Goal: Transaction & Acquisition: Purchase product/service

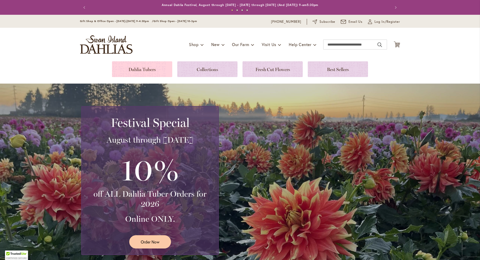
click at [154, 69] on link at bounding box center [142, 69] width 60 height 16
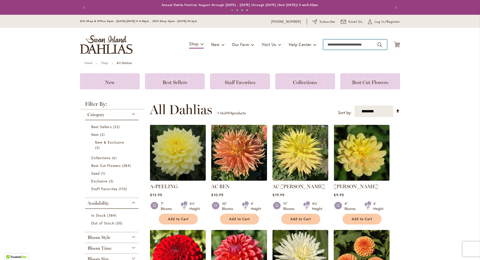
click at [340, 45] on input "Search" at bounding box center [355, 45] width 64 height 10
type input "******"
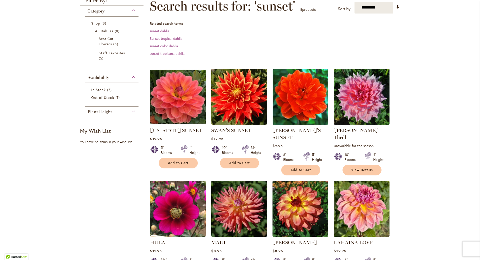
scroll to position [75, 0]
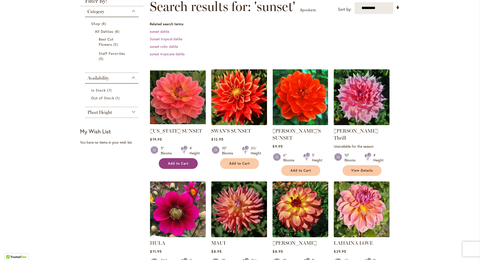
click at [178, 161] on span "Add to Cart" at bounding box center [178, 163] width 21 height 4
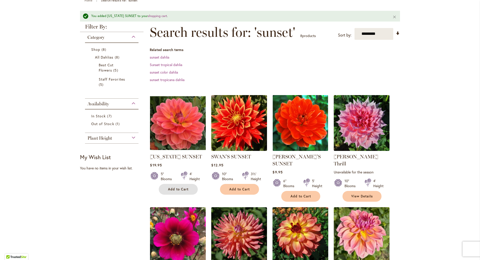
scroll to position [13, 0]
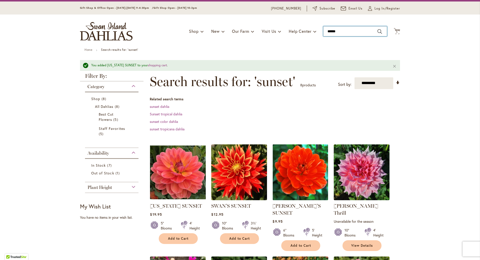
type input "******"
drag, startPoint x: 342, startPoint y: 31, endPoint x: 320, endPoint y: 31, distance: 22.3
click at [320, 31] on div "Toggle Nav Shop Dahlia Tubers Collections Fresh Cut Dahlias Gardening Supplies …" at bounding box center [240, 32] width 330 height 34
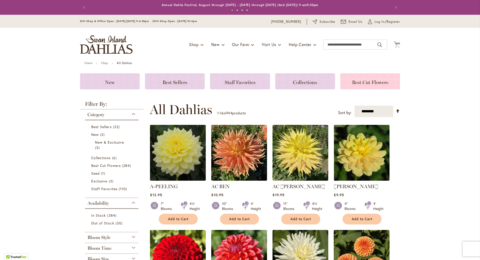
click at [363, 82] on span "Best Cut Flowers" at bounding box center [370, 82] width 36 height 6
drag, startPoint x: 301, startPoint y: 92, endPoint x: 302, endPoint y: 85, distance: 7.0
click at [302, 85] on span "Collections" at bounding box center [305, 82] width 24 height 6
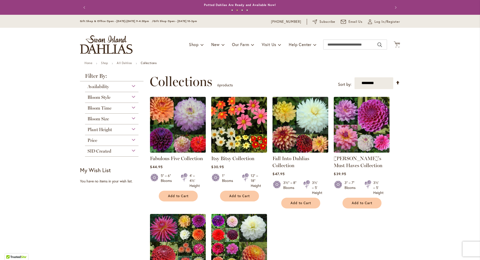
click at [169, 118] on img at bounding box center [178, 124] width 59 height 59
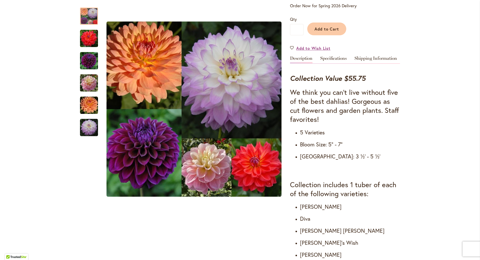
scroll to position [125, 0]
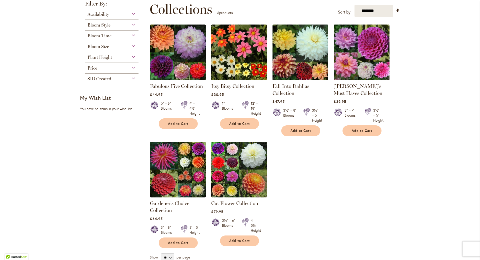
scroll to position [75, 0]
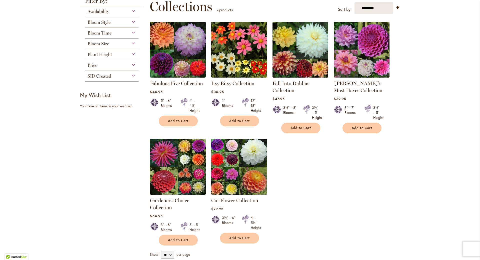
click at [233, 178] on img at bounding box center [239, 166] width 59 height 59
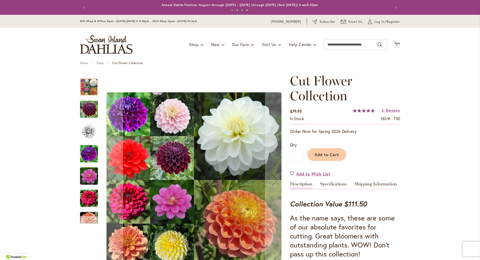
click at [86, 218] on div "Next" at bounding box center [89, 220] width 8 height 8
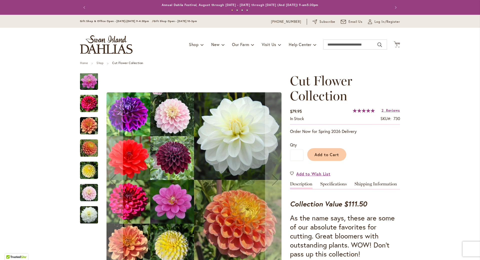
click at [87, 154] on img "Cut Flower Collection" at bounding box center [89, 148] width 18 height 18
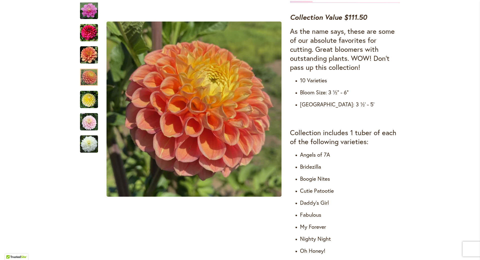
scroll to position [175, 0]
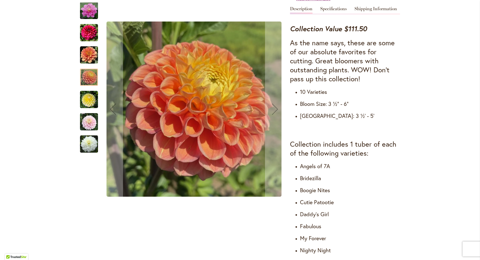
click at [80, 147] on img "Cut Flower Collection" at bounding box center [89, 144] width 18 height 18
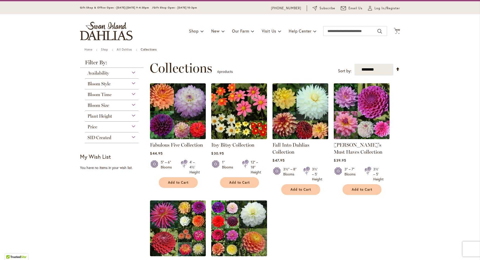
scroll to position [25, 0]
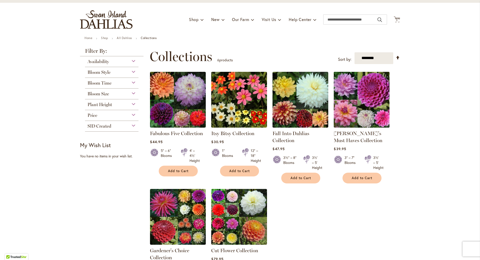
click at [373, 94] on img at bounding box center [362, 99] width 59 height 59
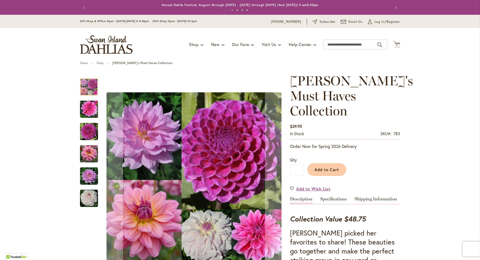
click at [85, 153] on img "SOUTERHN BELLE" at bounding box center [89, 154] width 18 height 18
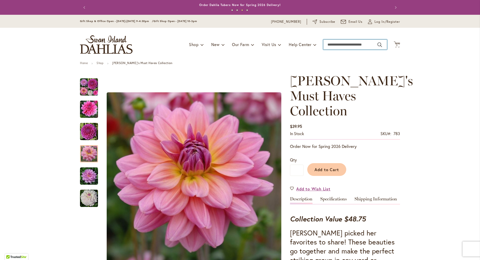
click at [354, 45] on input "Search" at bounding box center [355, 45] width 64 height 10
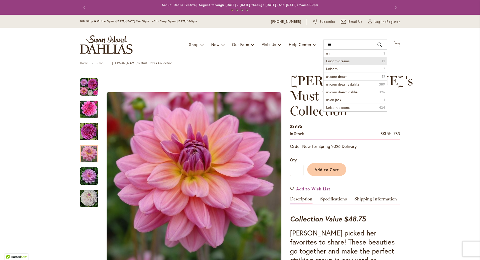
click at [347, 60] on span "Unicorn dreams" at bounding box center [338, 61] width 24 height 5
type input "**********"
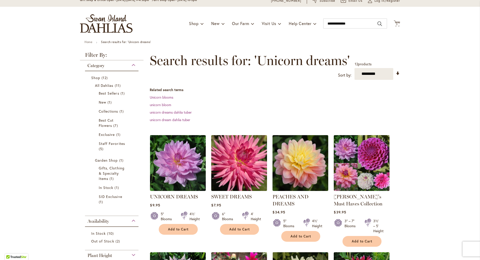
scroll to position [50, 0]
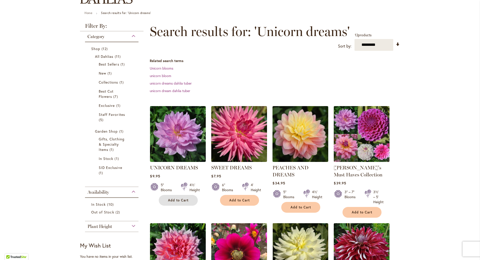
click at [185, 197] on button "Add to Cart" at bounding box center [178, 200] width 39 height 11
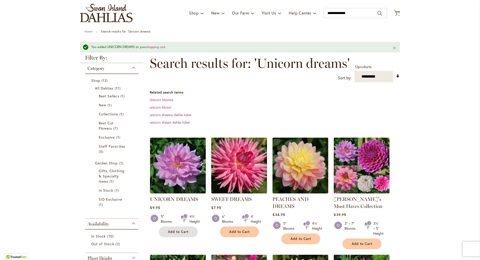
scroll to position [0, 0]
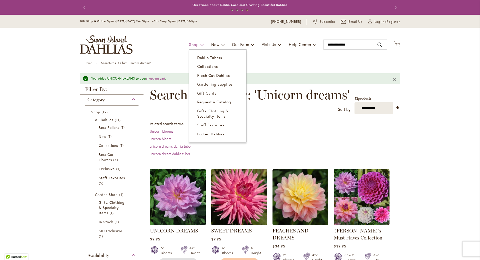
click at [190, 45] on span "Shop" at bounding box center [194, 44] width 10 height 5
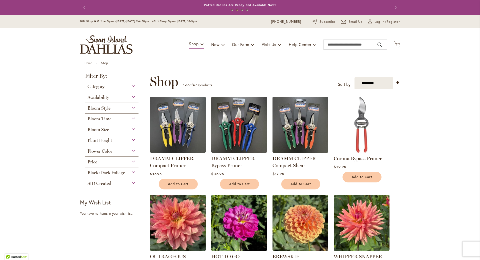
click at [104, 108] on span "Bloom Style" at bounding box center [99, 108] width 23 height 6
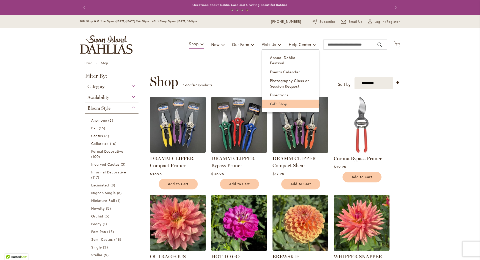
click at [279, 101] on span "Gift Shop" at bounding box center [278, 103] width 17 height 5
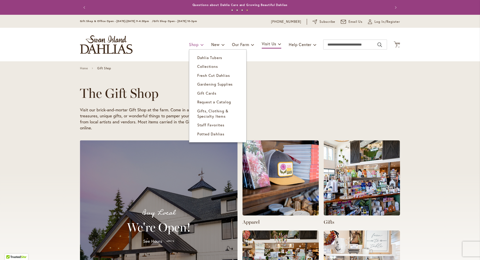
click at [191, 44] on span "Shop" at bounding box center [194, 44] width 10 height 5
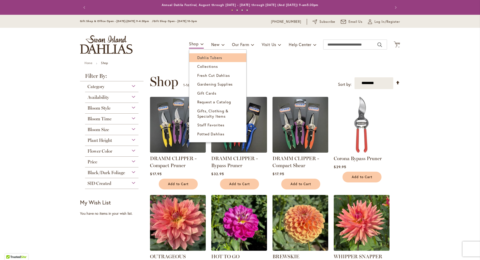
click at [198, 57] on span "Dahlia Tubers" at bounding box center [209, 57] width 25 height 5
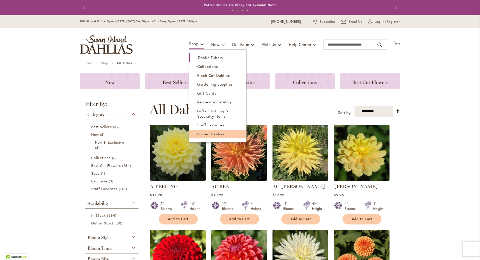
click at [204, 132] on span "Potted Dahlias" at bounding box center [210, 133] width 27 height 5
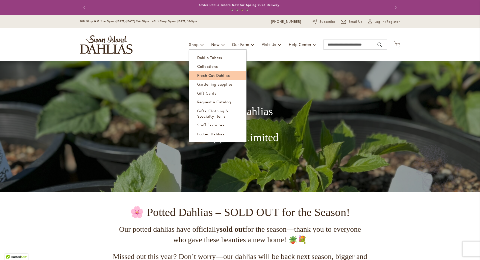
click at [198, 74] on span "Fresh Cut Dahlias" at bounding box center [213, 75] width 33 height 5
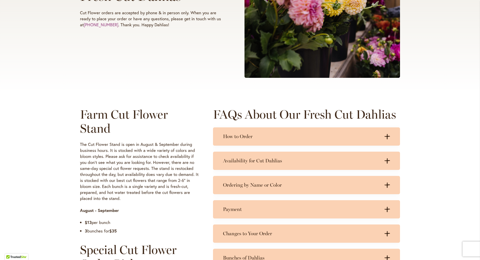
scroll to position [150, 0]
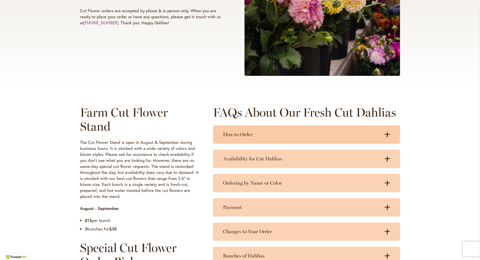
click at [386, 137] on icon ".cls-1 { fill: #3c2616; stroke-width: 0px; }" at bounding box center [388, 135] width 6 height 6
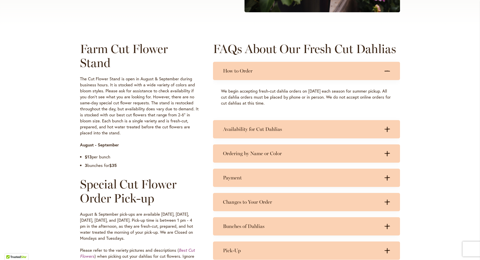
scroll to position [250, 0]
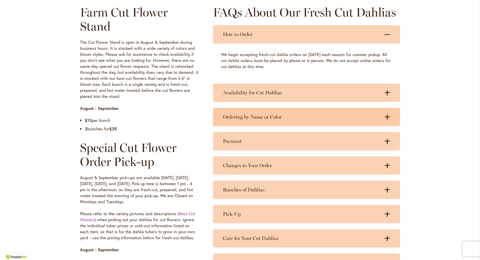
click at [380, 118] on div ".cls-1 { fill: #3c2616; stroke-width: 0px; } .cls-1 { fill: #3c2616; stroke-wid…" at bounding box center [385, 117] width 10 height 6
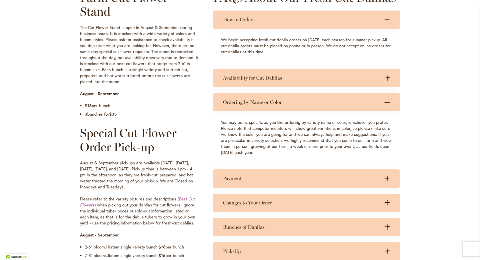
scroll to position [300, 0]
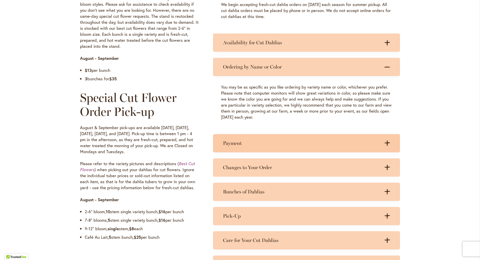
click at [390, 140] on div "Payment .cls-1 { fill: #3c2616; stroke-width: 0px; } .cls-1 { fill: #3c2616; st…" at bounding box center [306, 143] width 187 height 18
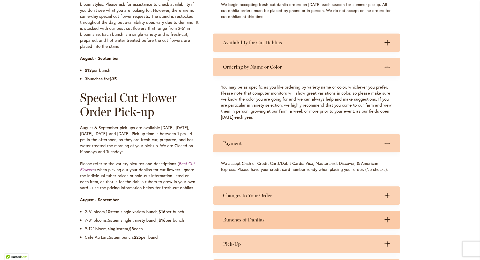
click at [387, 219] on icon ".cls-1 { fill: #3c2616; stroke-width: 0px; }" at bounding box center [388, 220] width 6 height 6
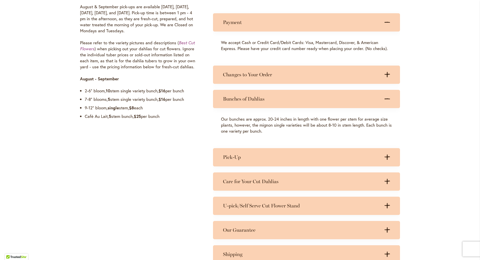
scroll to position [450, 0]
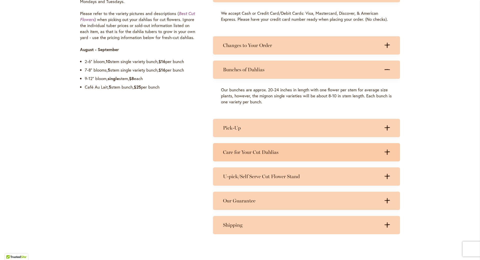
click at [385, 153] on icon ".cls-1 { fill: #3c2616; stroke-width: 0px; }" at bounding box center [388, 152] width 6 height 6
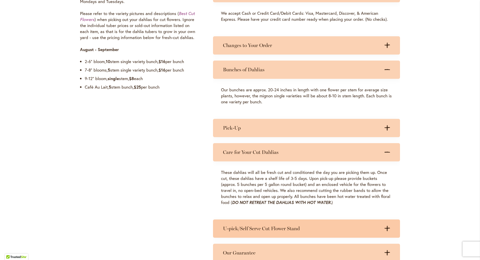
click at [386, 226] on icon ".cls-1 { fill: #3c2616; stroke-width: 0px; }" at bounding box center [388, 229] width 6 height 6
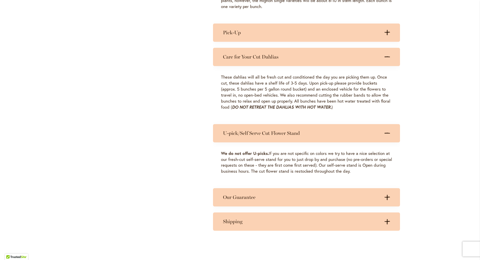
scroll to position [550, 0]
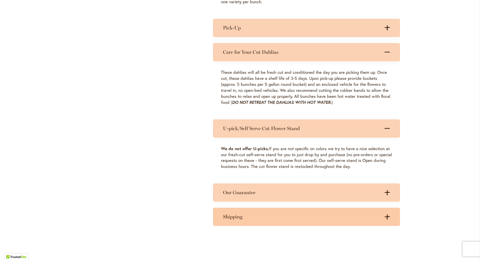
click at [387, 214] on icon ".cls-1 { fill: #3c2616; stroke-width: 0px; }" at bounding box center [388, 217] width 6 height 6
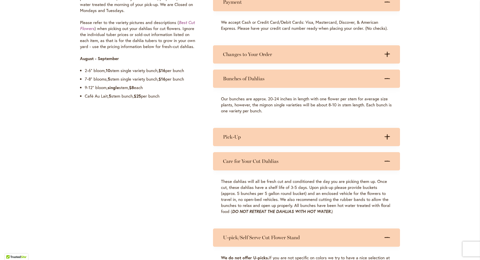
scroll to position [400, 0]
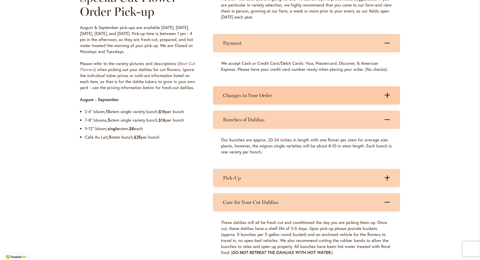
click at [382, 91] on div "Changes to Your Order .cls-1 { fill: #3c2616; stroke-width: 0px; } .cls-1 { fil…" at bounding box center [306, 95] width 187 height 18
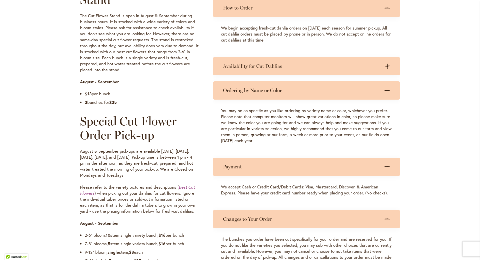
scroll to position [275, 0]
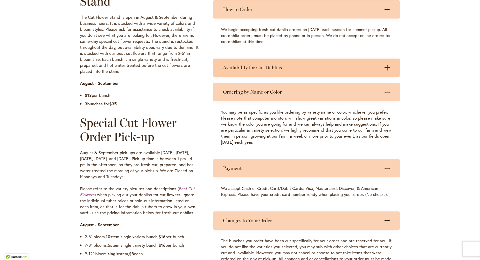
click at [371, 68] on h3 "Availability for Cut Dahlias" at bounding box center [301, 68] width 157 height 6
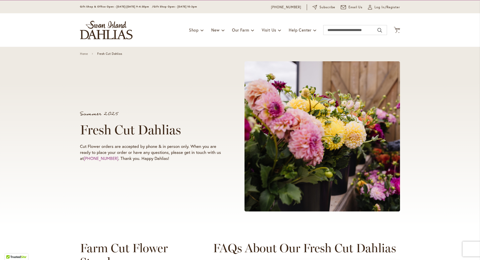
scroll to position [0, 0]
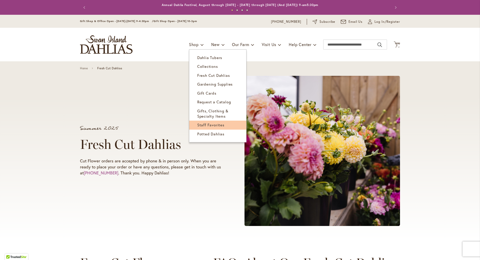
click at [209, 125] on span "Staff Favorites" at bounding box center [210, 124] width 27 height 5
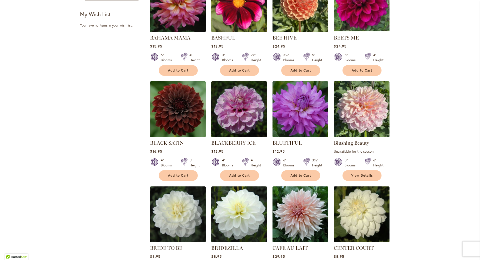
scroll to position [300, 0]
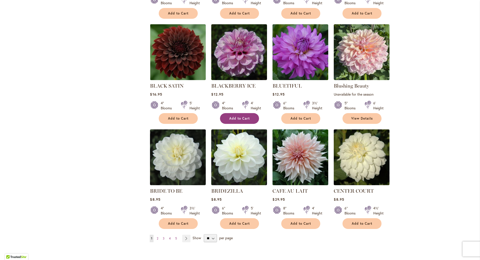
drag, startPoint x: 243, startPoint y: 111, endPoint x: 242, endPoint y: 114, distance: 2.6
click at [243, 111] on div "BLACKBERRY ICE Rating: 20% 2 Reviews $12.95 4" Blooms 4' Height Add to Cart" at bounding box center [239, 101] width 56 height 39
click at [243, 119] on span "Add to Cart" at bounding box center [239, 118] width 21 height 4
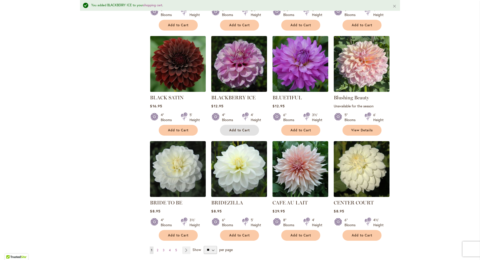
scroll to position [363, 0]
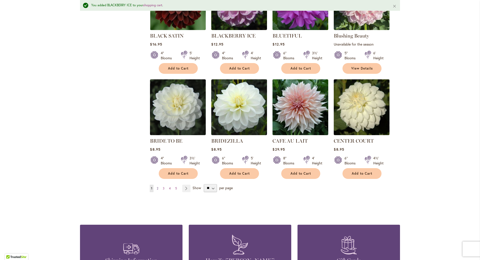
click at [157, 188] on link "Page 2" at bounding box center [158, 189] width 4 height 8
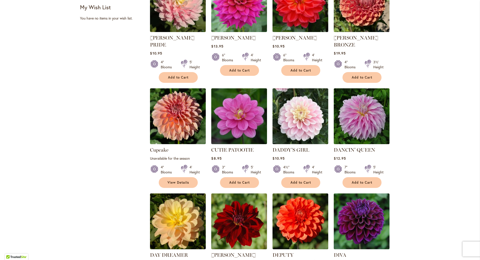
scroll to position [300, 0]
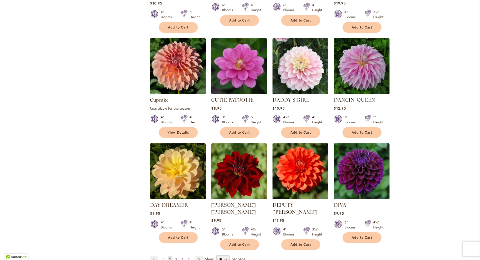
click at [175, 257] on span "3" at bounding box center [176, 259] width 2 height 4
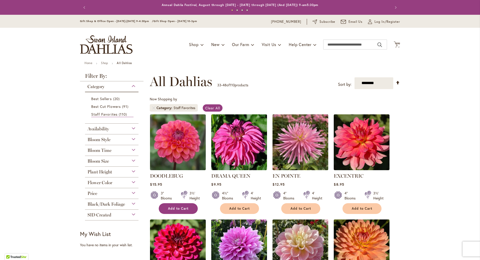
click at [184, 206] on span "Add to Cart" at bounding box center [178, 208] width 21 height 4
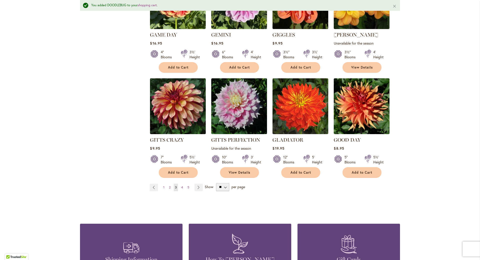
scroll to position [375, 0]
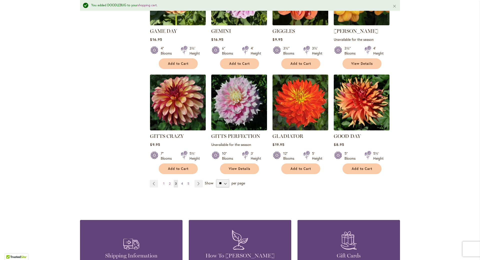
click at [181, 182] on span "4" at bounding box center [182, 184] width 2 height 4
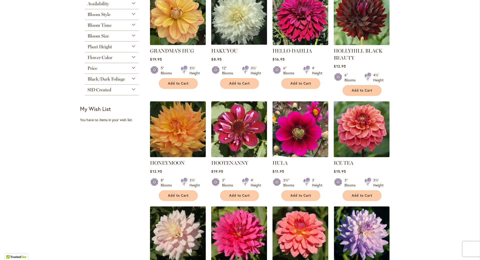
scroll to position [200, 0]
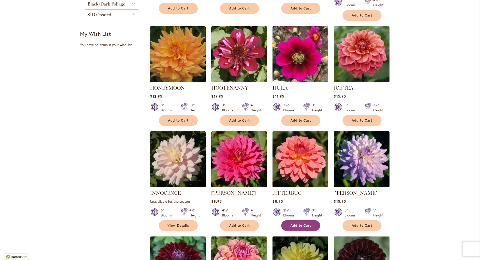
click at [300, 225] on span "Add to Cart" at bounding box center [301, 225] width 21 height 4
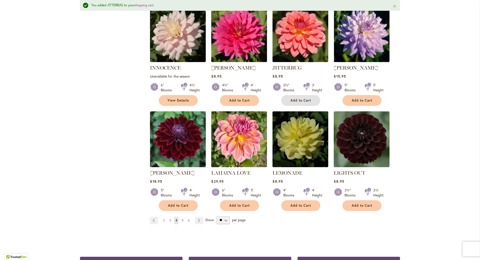
scroll to position [388, 0]
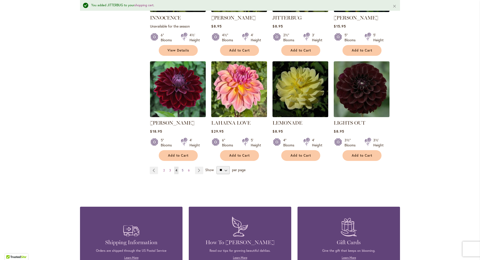
click at [181, 170] on link "Page 5" at bounding box center [183, 171] width 4 height 8
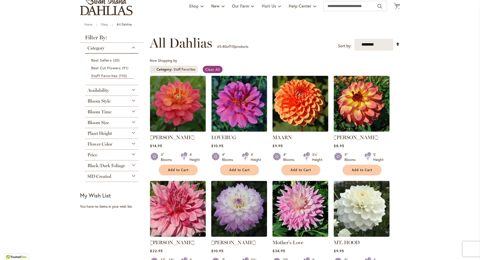
scroll to position [75, 0]
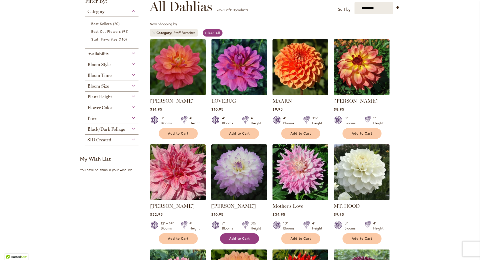
click at [244, 235] on button "Add to Cart" at bounding box center [239, 238] width 39 height 11
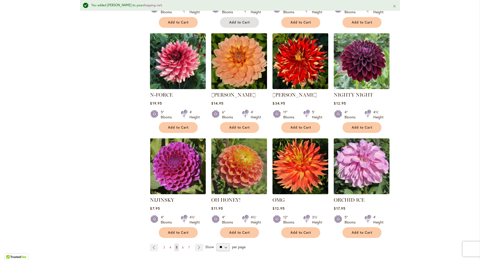
scroll to position [313, 0]
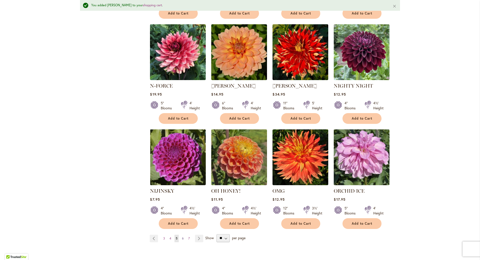
click at [182, 236] on span "6" at bounding box center [183, 238] width 2 height 4
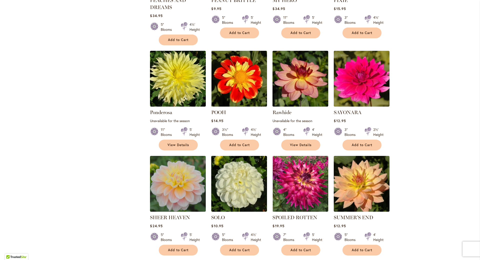
scroll to position [300, 0]
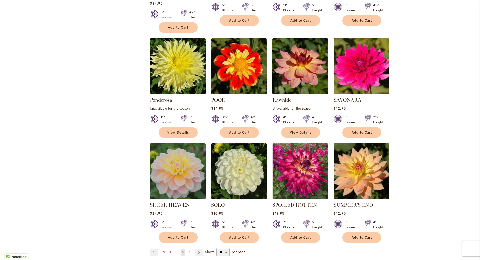
click at [188, 250] on span "7" at bounding box center [189, 252] width 2 height 4
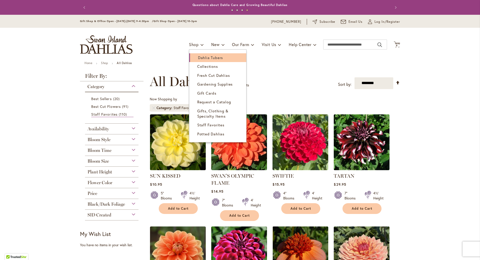
click at [203, 59] on span "Dahlia Tubers" at bounding box center [210, 57] width 25 height 5
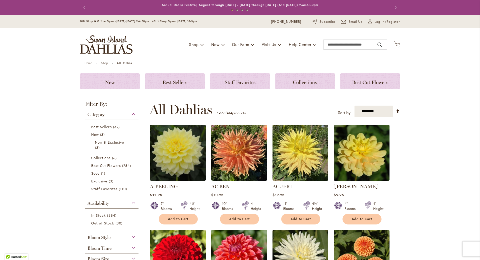
scroll to position [75, 0]
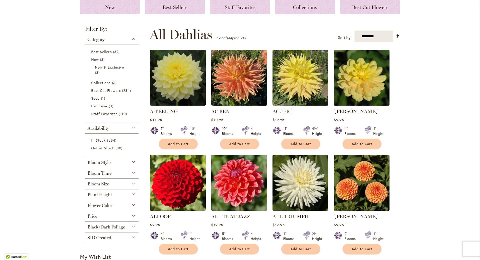
click at [132, 183] on div "Bloom Size" at bounding box center [112, 183] width 54 height 8
click at [104, 197] on span "(AA) Over 10" Blooms" at bounding box center [110, 196] width 38 height 5
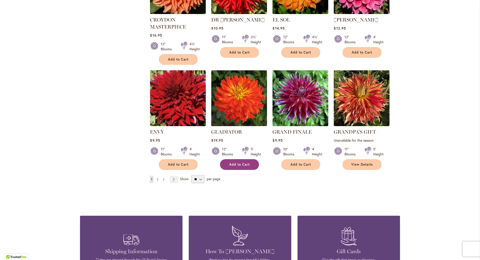
scroll to position [375, 0]
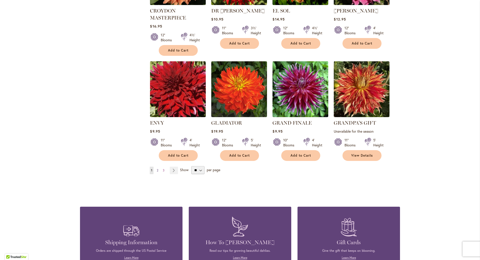
click at [157, 169] on span "2" at bounding box center [158, 170] width 2 height 4
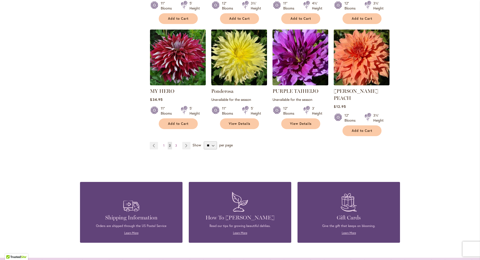
scroll to position [400, 0]
click at [175, 143] on span "3" at bounding box center [176, 145] width 2 height 4
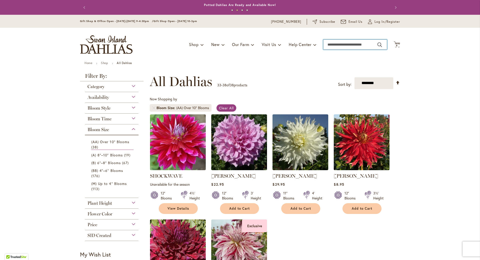
click at [343, 43] on input "Search" at bounding box center [355, 45] width 64 height 10
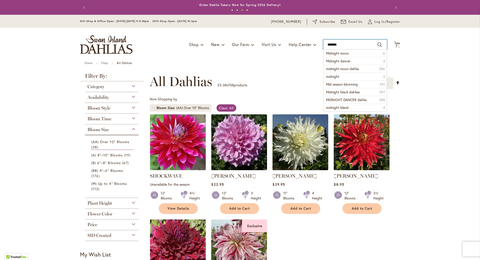
type input "********"
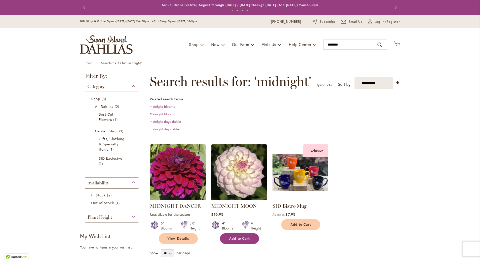
click at [239, 240] on span "Add to Cart" at bounding box center [239, 238] width 21 height 4
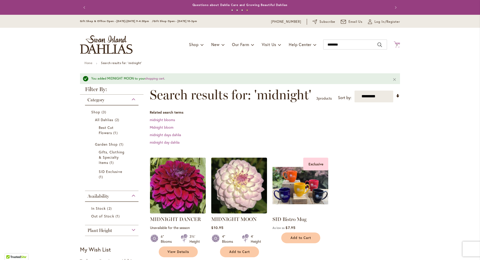
click at [395, 45] on span "7 7 items" at bounding box center [397, 45] width 5 height 3
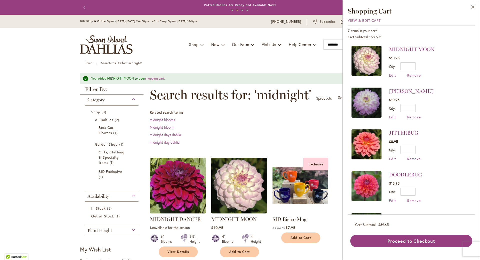
click at [363, 32] on span "items in your cart." at bounding box center [364, 30] width 27 height 5
click at [365, 22] on span "View & Edit Cart" at bounding box center [364, 20] width 33 height 5
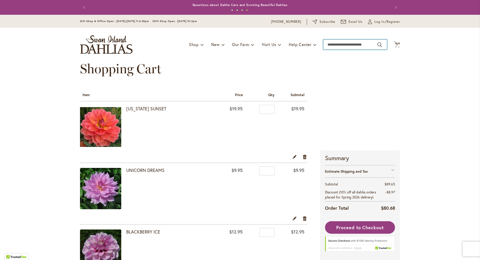
click at [357, 43] on input "Search" at bounding box center [355, 45] width 64 height 10
type input "*****"
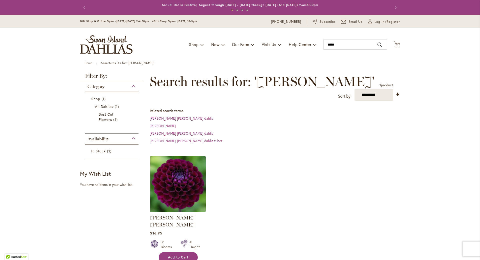
click at [177, 252] on button "Add to Cart" at bounding box center [178, 257] width 39 height 11
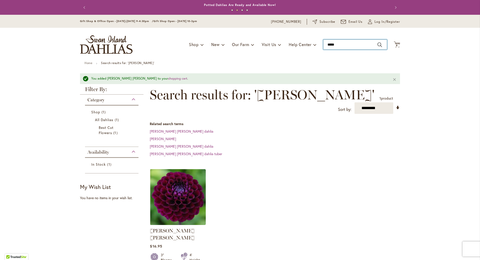
click at [344, 43] on input "*****" at bounding box center [355, 45] width 64 height 10
type input "*"
type input "*****"
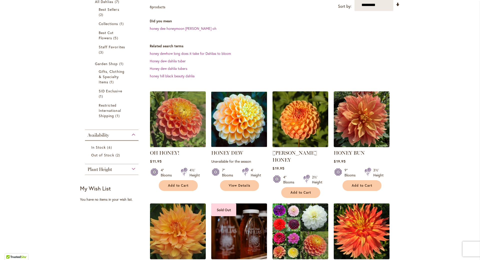
scroll to position [150, 0]
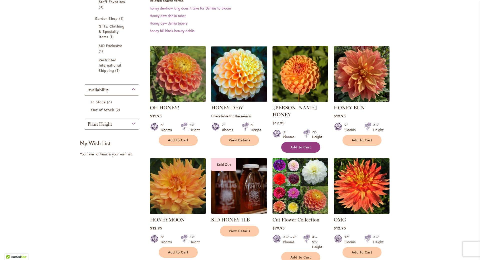
click at [300, 145] on span "Add to Cart" at bounding box center [301, 147] width 21 height 4
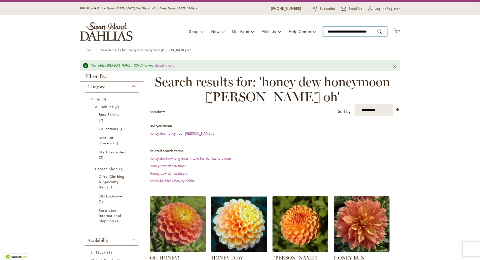
scroll to position [0, 0]
drag, startPoint x: 375, startPoint y: 31, endPoint x: 320, endPoint y: 29, distance: 55.6
click at [320, 29] on div "Toggle Nav Shop Dahlia Tubers Collections Fresh Cut Dahlias Gardening Supplies …" at bounding box center [240, 32] width 330 height 34
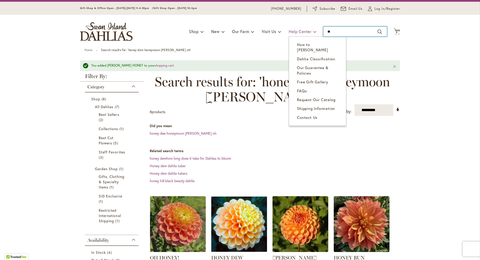
type input "*"
type input "****"
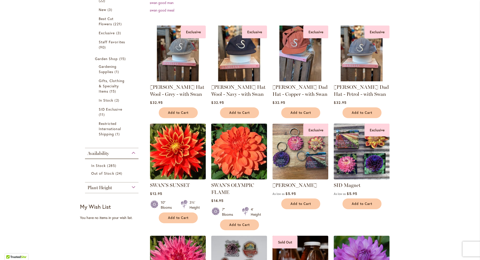
scroll to position [175, 0]
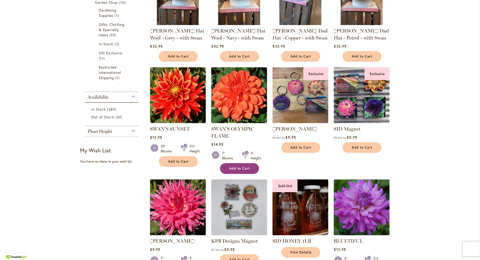
click at [237, 167] on span "Add to Cart" at bounding box center [239, 168] width 21 height 4
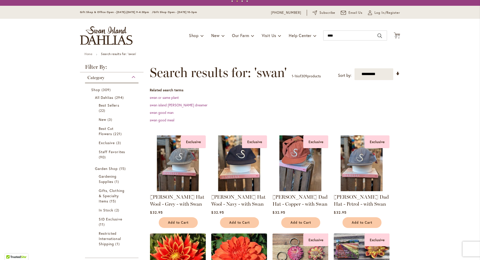
scroll to position [0, 0]
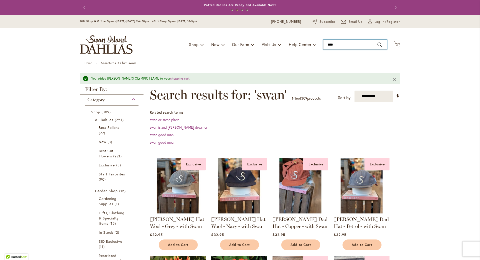
click at [337, 45] on input "****" at bounding box center [355, 45] width 64 height 10
type input "*"
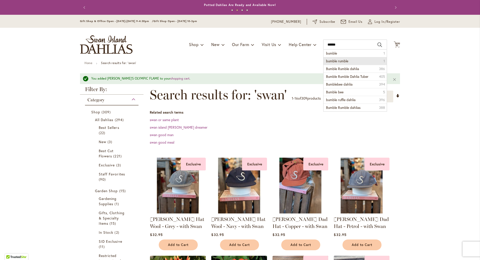
click at [337, 58] on li "bumble rumble 1" at bounding box center [355, 61] width 63 height 8
type input "**********"
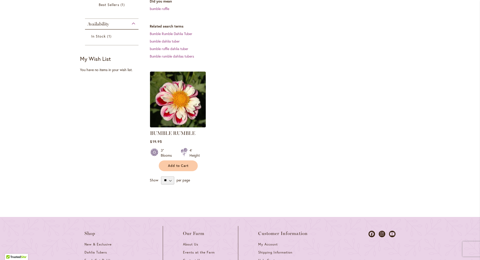
scroll to position [150, 0]
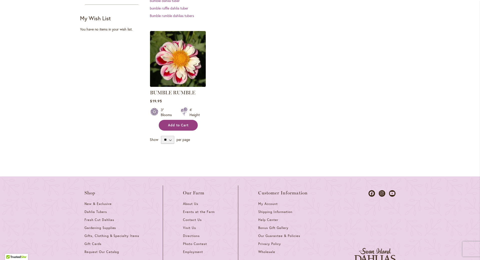
click at [179, 120] on button "Add to Cart" at bounding box center [178, 125] width 39 height 11
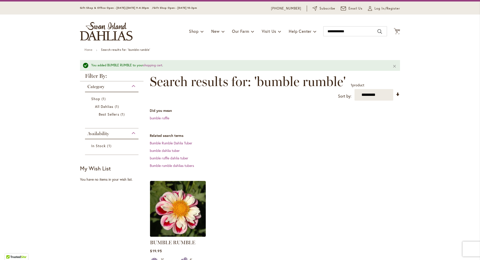
scroll to position [13, 0]
drag, startPoint x: 347, startPoint y: 31, endPoint x: 313, endPoint y: 30, distance: 33.8
click at [323, 31] on input "**********" at bounding box center [355, 32] width 64 height 10
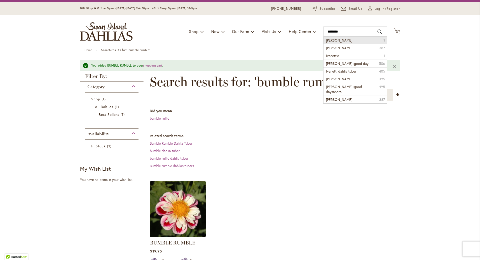
click at [328, 39] on span "ivanetti" at bounding box center [339, 40] width 26 height 5
type input "********"
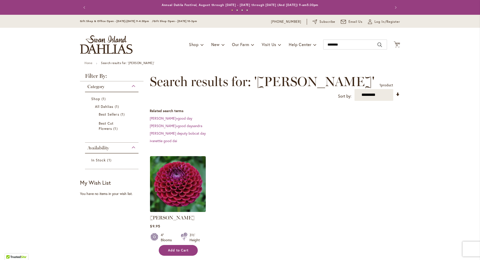
click at [182, 248] on span "Add to Cart" at bounding box center [178, 250] width 21 height 4
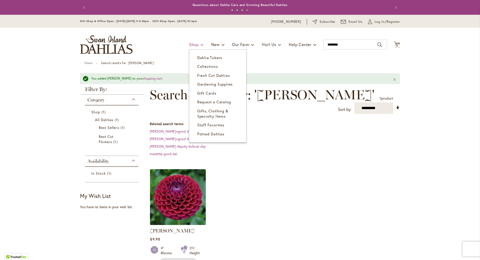
click at [194, 42] on span "Shop" at bounding box center [194, 44] width 10 height 5
click at [201, 59] on span "Dahlia Tubers" at bounding box center [209, 57] width 25 height 5
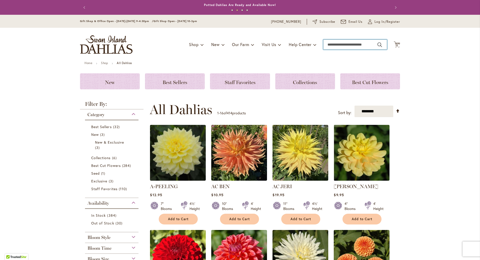
click at [338, 43] on input "Search" at bounding box center [355, 45] width 64 height 10
type input "****"
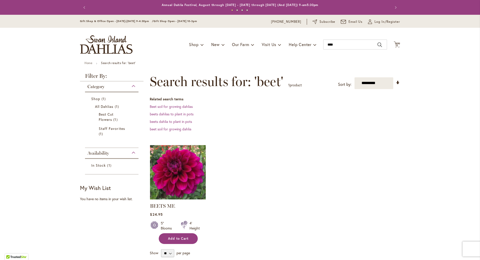
click at [177, 238] on span "Add to Cart" at bounding box center [178, 238] width 21 height 4
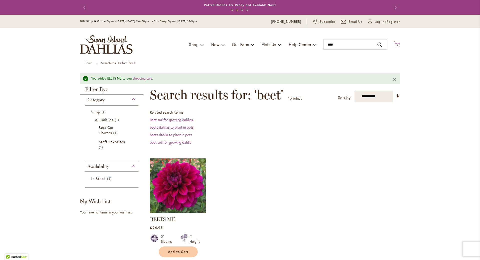
click at [396, 45] on span "13" at bounding box center [397, 45] width 3 height 3
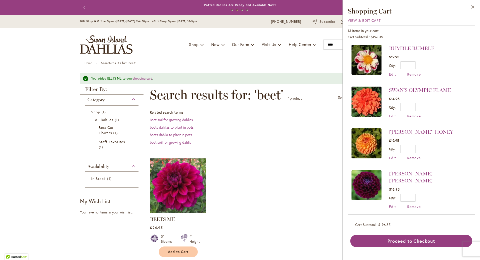
scroll to position [100, 0]
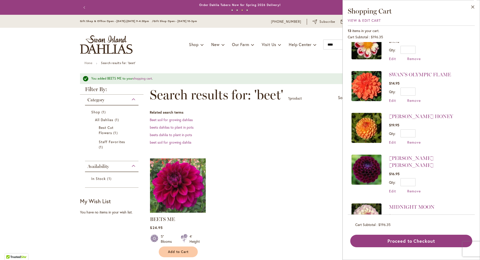
click at [362, 162] on img at bounding box center [367, 170] width 30 height 30
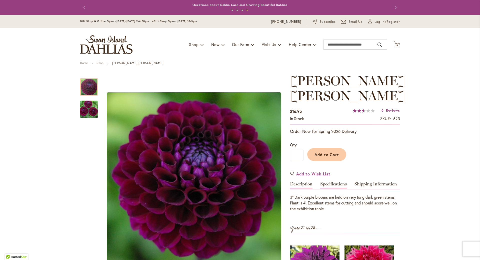
click at [328, 182] on link "Specifications" at bounding box center [333, 185] width 27 height 7
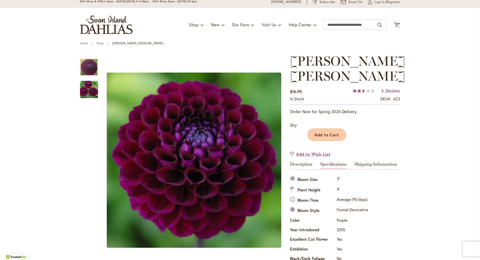
scroll to position [5, 0]
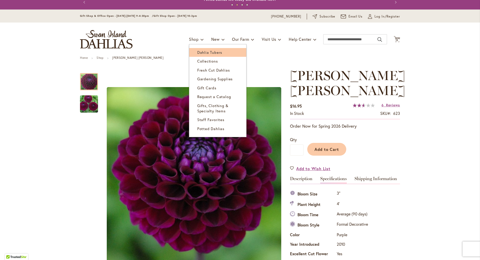
click at [197, 53] on span "Dahlia Tubers" at bounding box center [209, 52] width 25 height 5
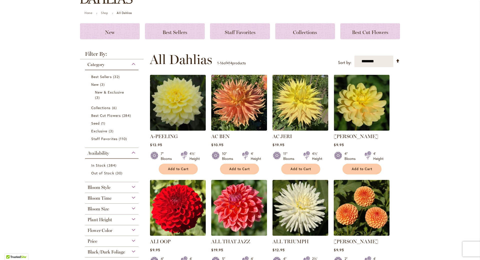
click at [107, 186] on span "Bloom Style" at bounding box center [99, 188] width 23 height 6
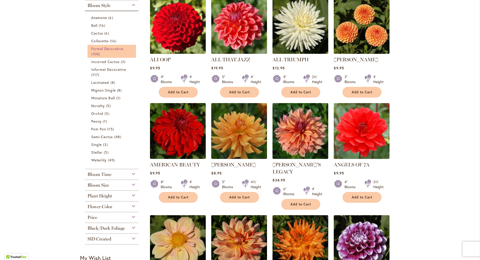
click at [99, 50] on span "Formal Decorative" at bounding box center [107, 48] width 32 height 5
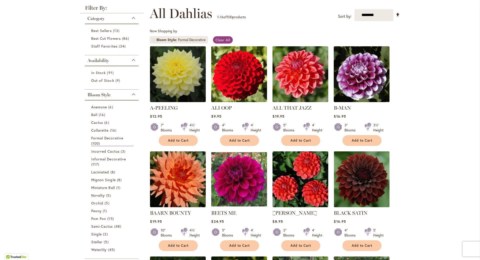
scroll to position [71, 0]
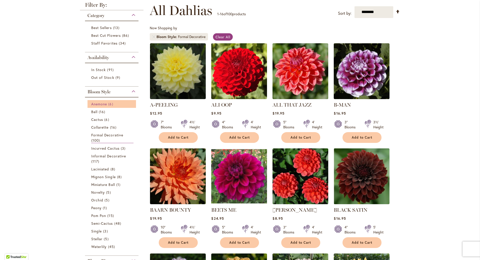
click at [101, 105] on span "Anemone" at bounding box center [99, 104] width 16 height 5
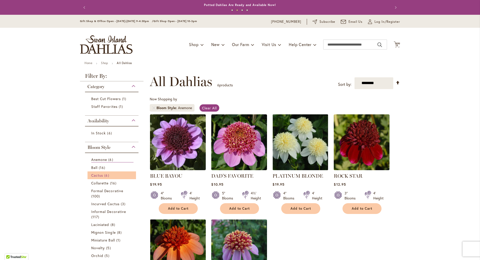
click at [97, 176] on span "Cactus" at bounding box center [97, 175] width 12 height 5
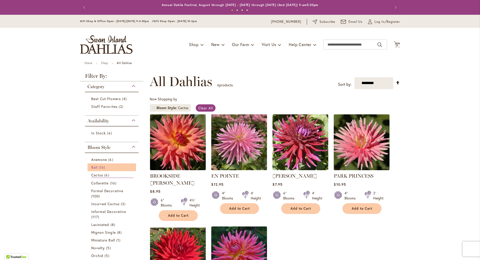
click at [94, 167] on span "Ball" at bounding box center [94, 167] width 6 height 5
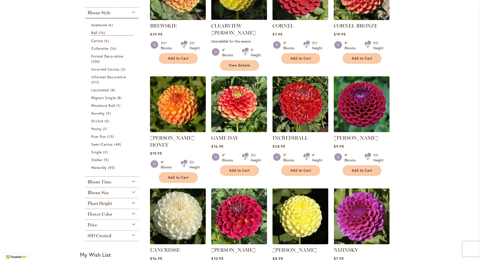
scroll to position [25, 0]
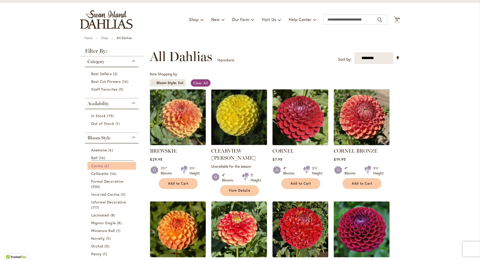
click at [96, 167] on span "Cactus" at bounding box center [97, 165] width 12 height 5
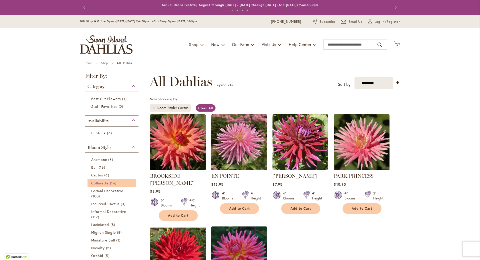
click at [98, 184] on span "Collarette" at bounding box center [100, 183] width 18 height 5
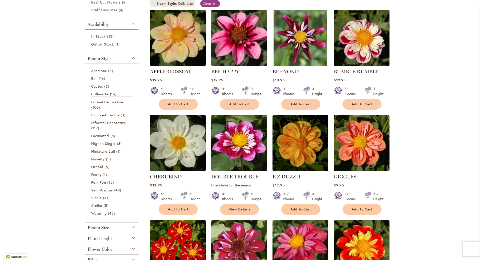
scroll to position [75, 0]
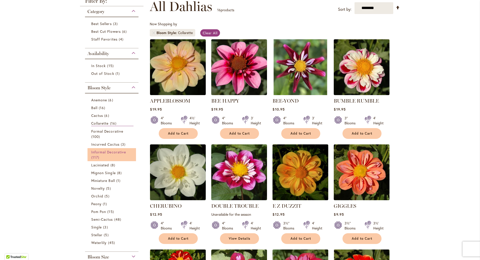
click at [101, 151] on span "Informal Decorative" at bounding box center [108, 152] width 35 height 5
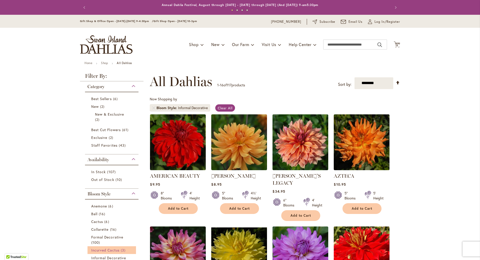
click at [108, 248] on span "Incurved Cactus" at bounding box center [105, 250] width 28 height 5
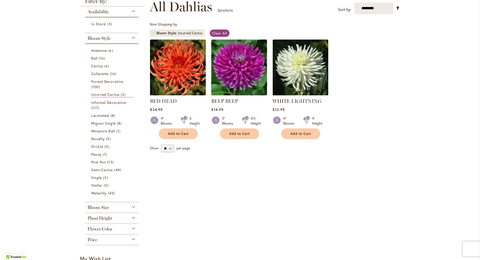
scroll to position [105, 0]
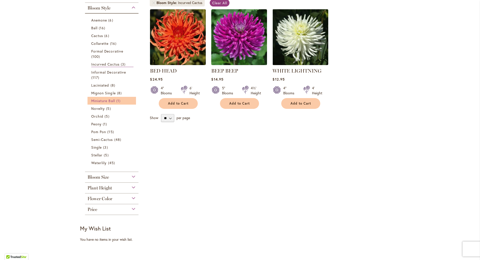
click at [102, 99] on span "Miniature Ball" at bounding box center [103, 100] width 24 height 5
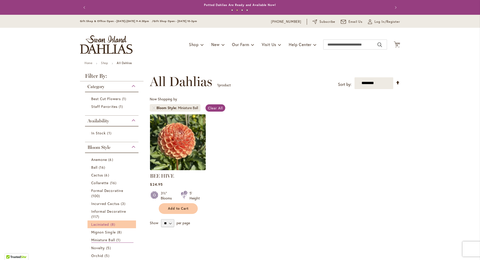
click at [100, 223] on span "Laciniated" at bounding box center [100, 224] width 18 height 5
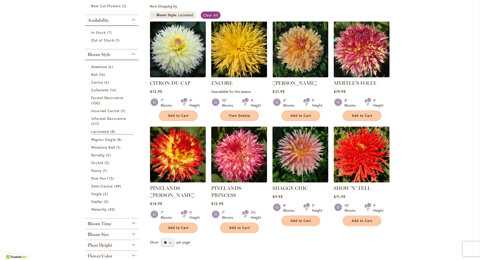
scroll to position [105, 0]
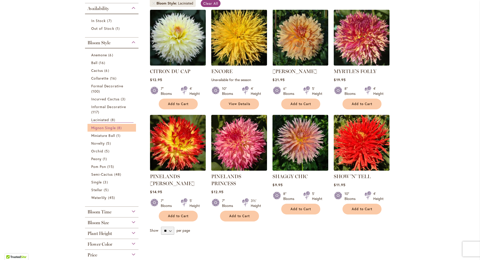
click at [105, 130] on link "Mignon Single 8 items" at bounding box center [112, 127] width 42 height 5
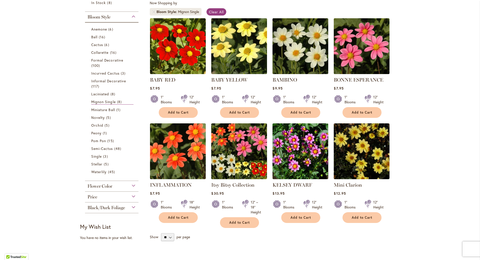
scroll to position [100, 0]
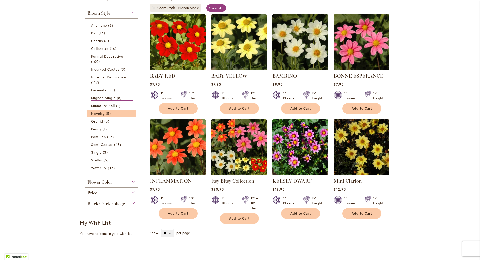
click at [98, 116] on li "Novelty 5 items" at bounding box center [112, 114] width 49 height 8
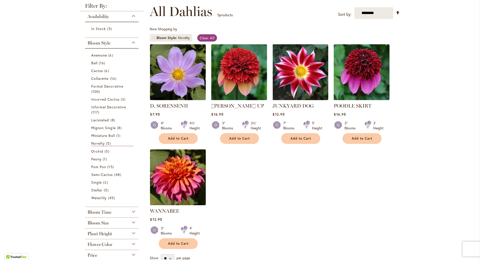
scroll to position [76, 0]
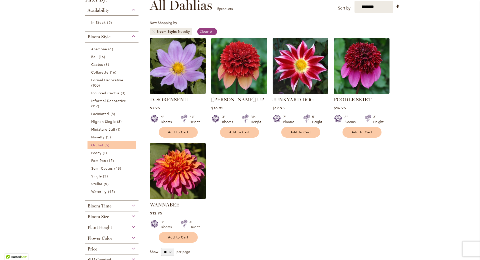
click at [91, 145] on span "Orchid" at bounding box center [97, 145] width 12 height 5
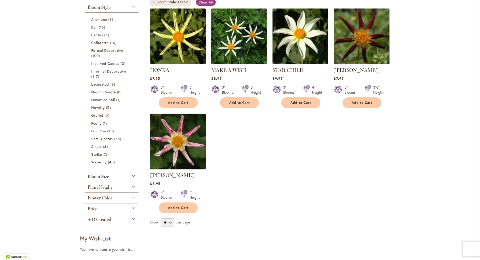
scroll to position [109, 0]
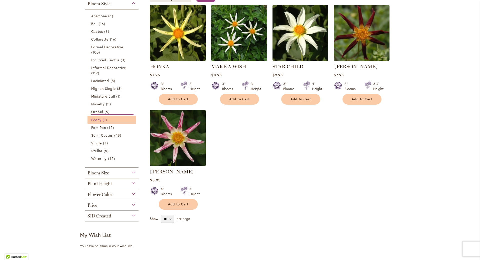
click at [98, 119] on span "Peony" at bounding box center [96, 119] width 10 height 5
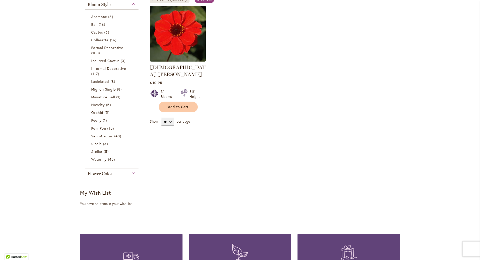
scroll to position [109, 0]
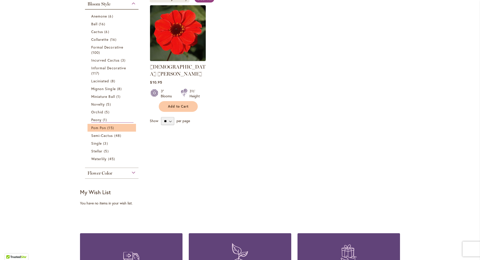
click at [107, 130] on li "Pom Pon 15 items" at bounding box center [112, 128] width 49 height 8
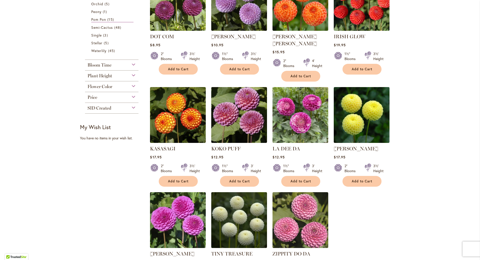
scroll to position [255, 0]
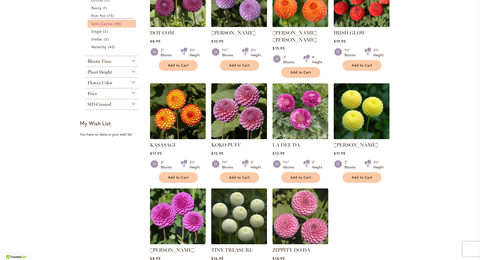
click at [112, 25] on link "Semi-Cactus 48 items" at bounding box center [112, 23] width 42 height 5
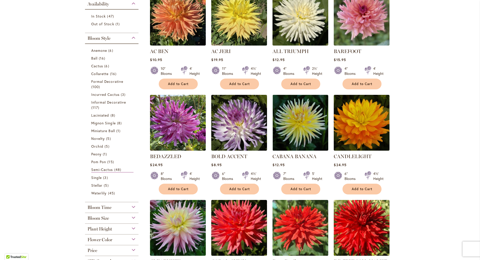
scroll to position [133, 0]
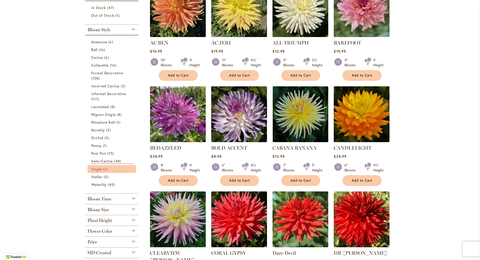
click at [92, 166] on link "Single 3 items" at bounding box center [112, 168] width 42 height 5
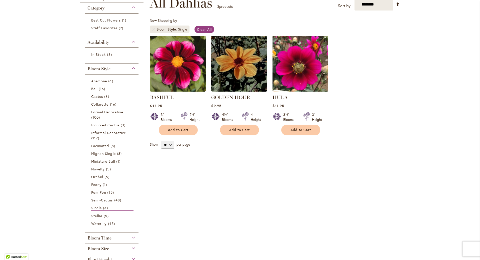
scroll to position [87, 0]
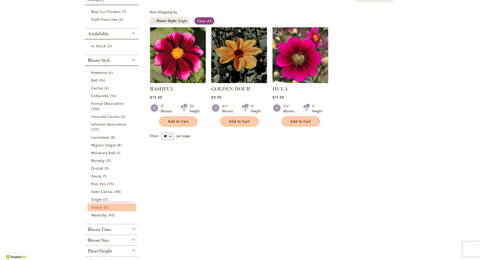
click at [98, 207] on span "Stellar" at bounding box center [96, 207] width 11 height 5
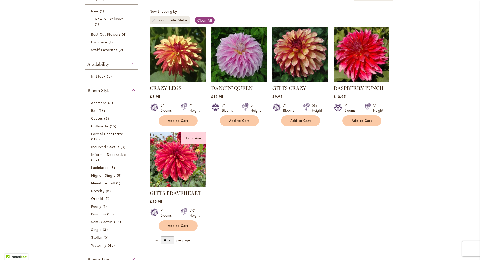
scroll to position [90, 0]
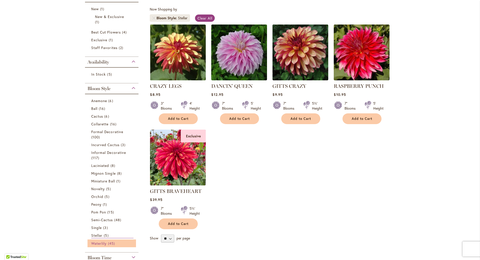
click at [98, 242] on span "Waterlily" at bounding box center [98, 243] width 15 height 5
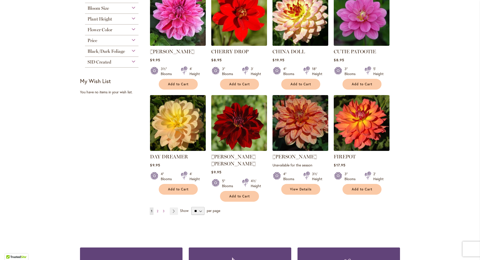
scroll to position [335, 0]
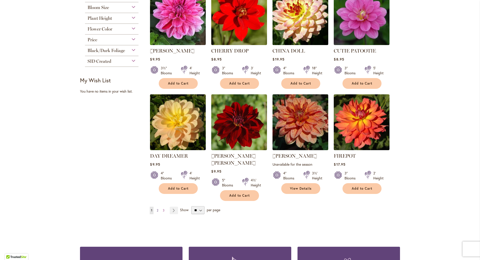
click at [157, 208] on span "2" at bounding box center [158, 210] width 2 height 4
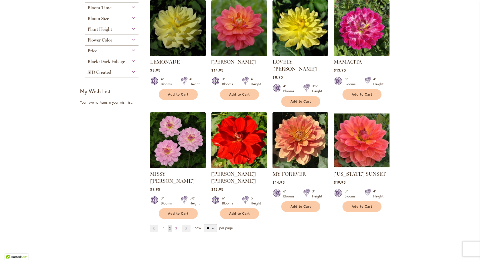
scroll to position [330, 0]
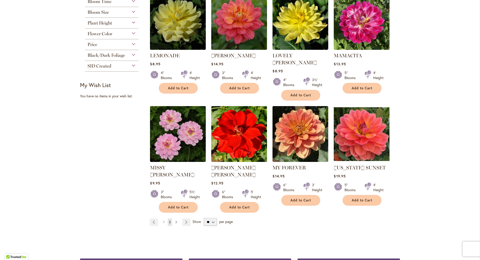
click at [175, 220] on span "3" at bounding box center [176, 222] width 2 height 4
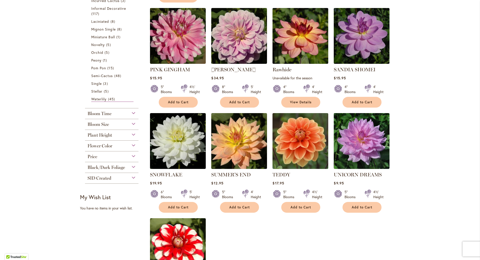
scroll to position [214, 0]
